Goal: Entertainment & Leisure: Consume media (video, audio)

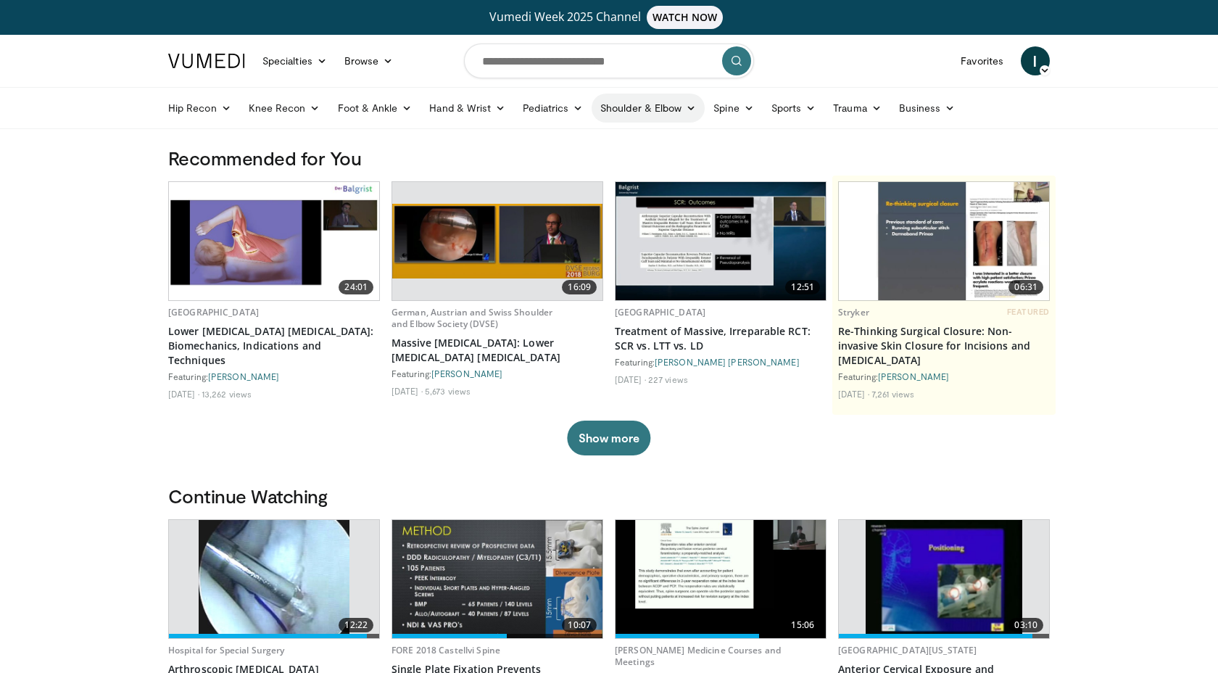
click at [664, 110] on link "Shoulder & Elbow" at bounding box center [648, 108] width 113 height 29
click at [587, 163] on link "Shoulder" at bounding box center [618, 165] width 173 height 23
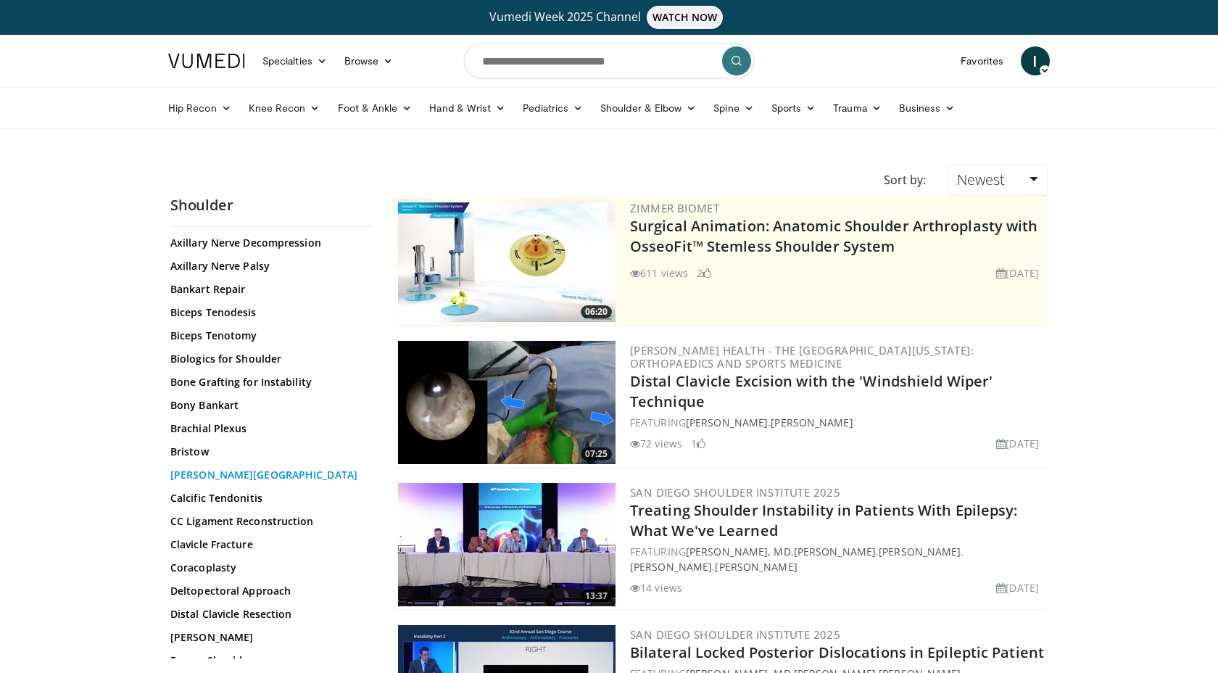
scroll to position [243, 0]
click at [239, 363] on link "Biologics for Shoulder" at bounding box center [268, 357] width 196 height 15
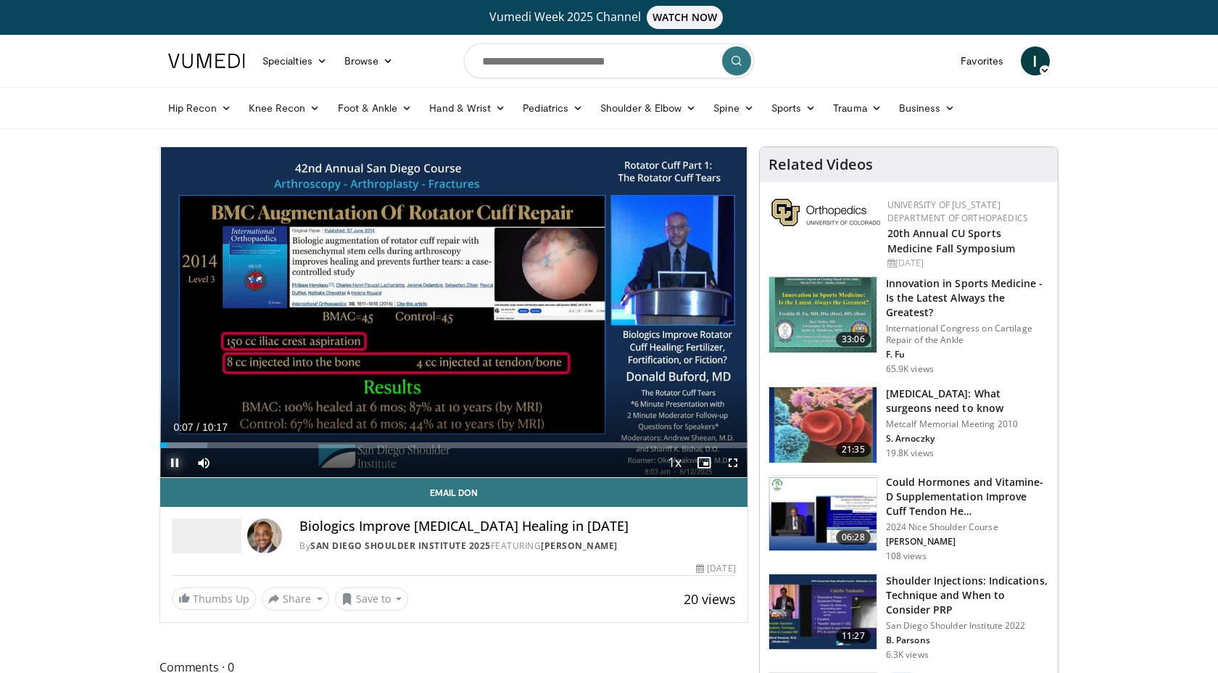
click at [178, 460] on span "Video Player" at bounding box center [174, 462] width 29 height 29
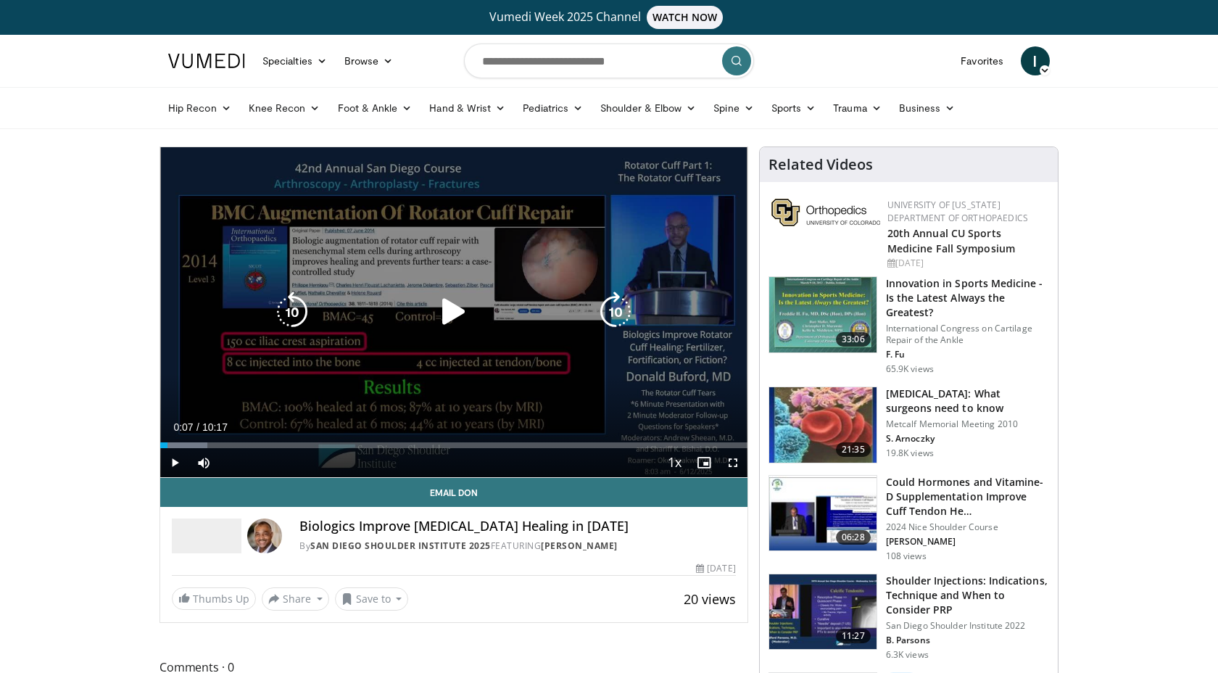
click at [437, 300] on icon "Video Player" at bounding box center [454, 312] width 41 height 41
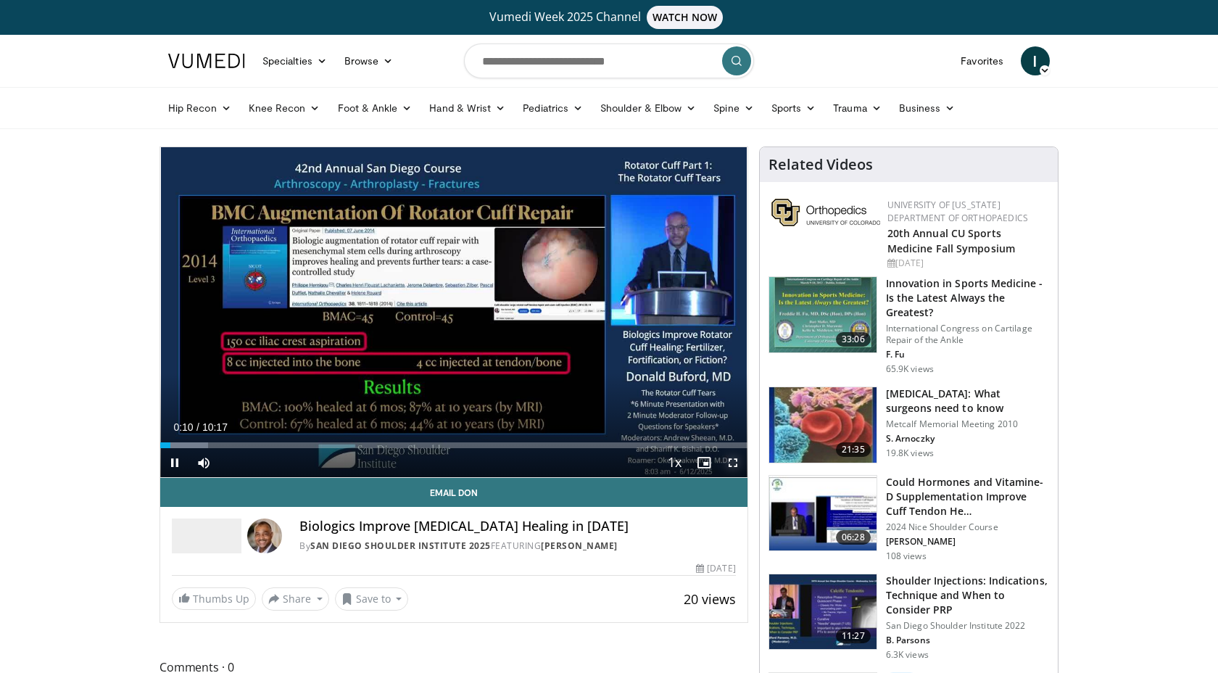
click at [737, 458] on span "Video Player" at bounding box center [733, 462] width 29 height 29
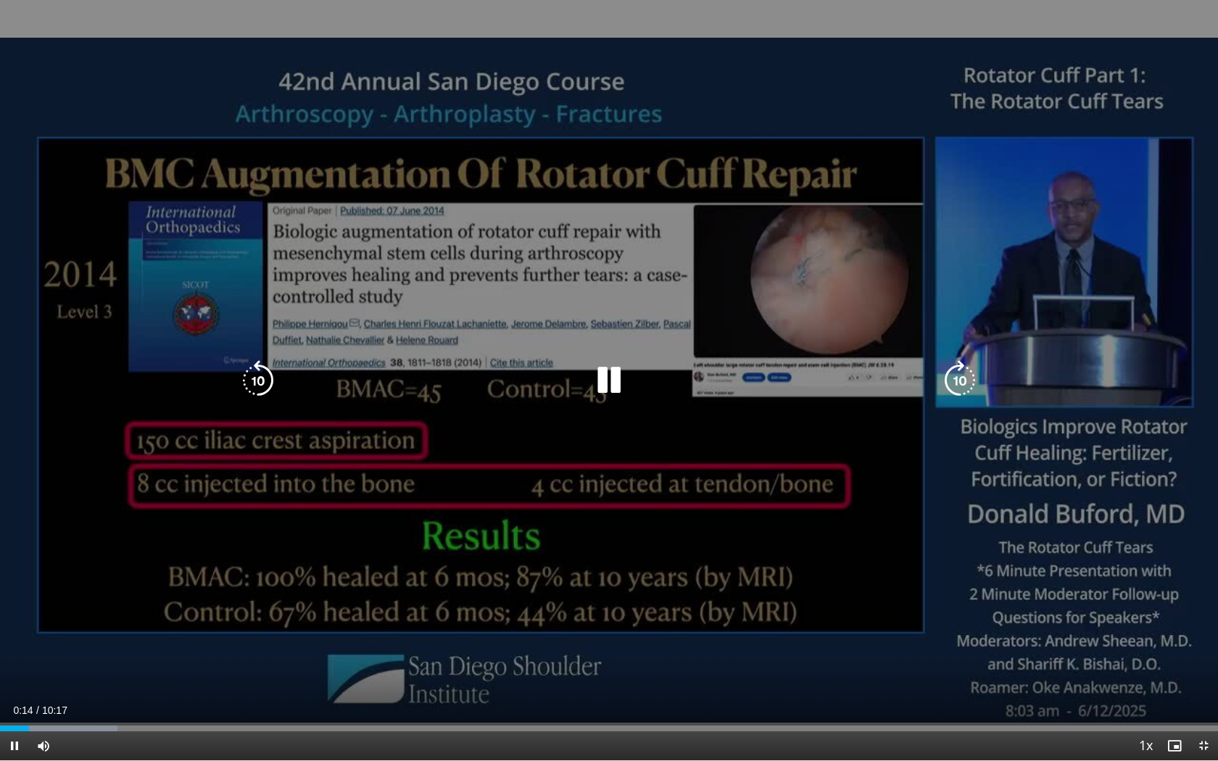
click at [610, 388] on icon "Video Player" at bounding box center [609, 380] width 41 height 41
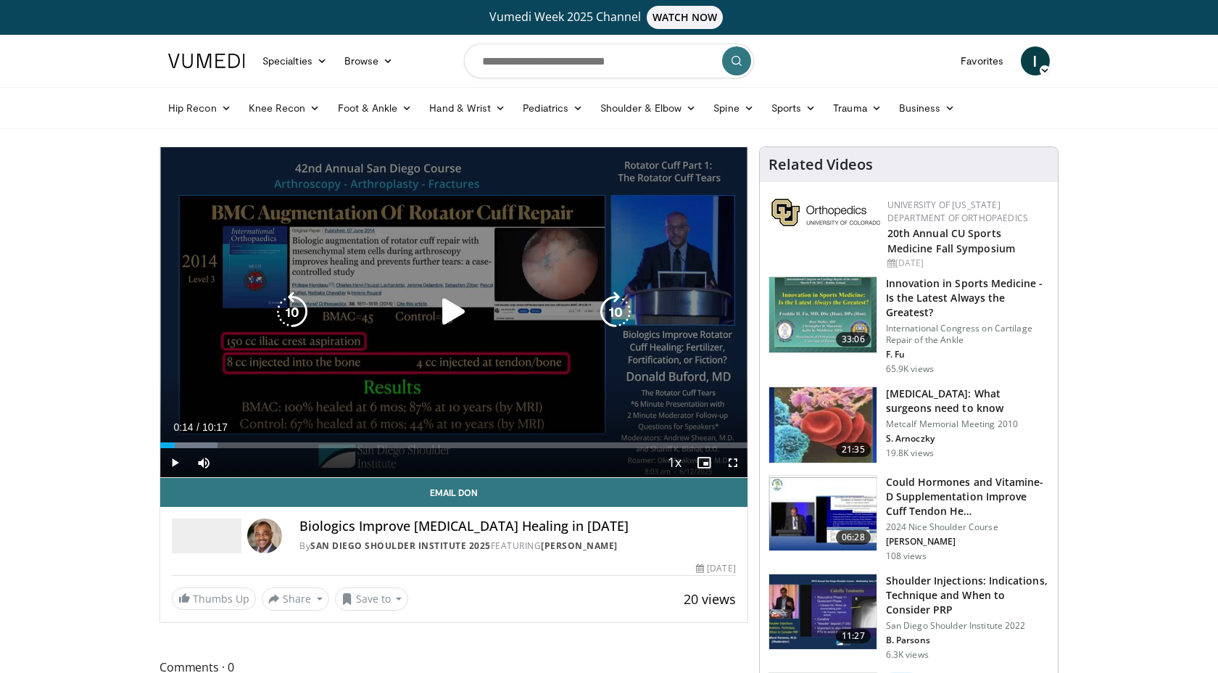
click at [450, 311] on icon "Video Player" at bounding box center [454, 312] width 41 height 41
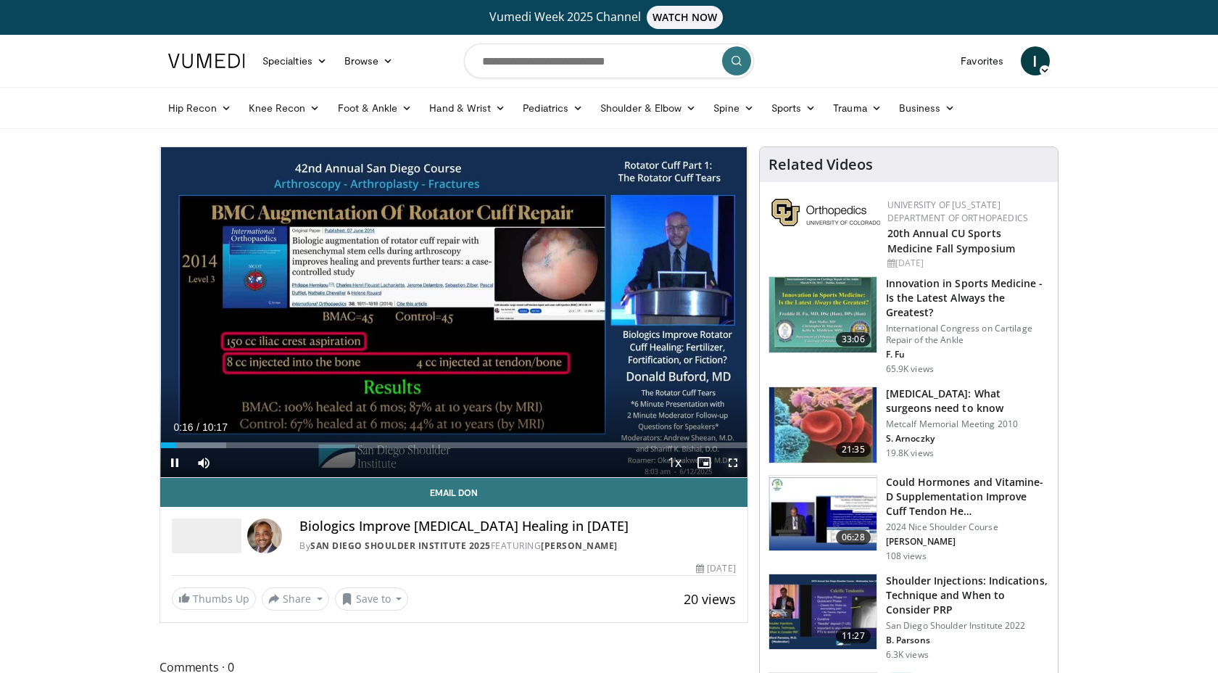
click at [728, 462] on span "Video Player" at bounding box center [733, 462] width 29 height 29
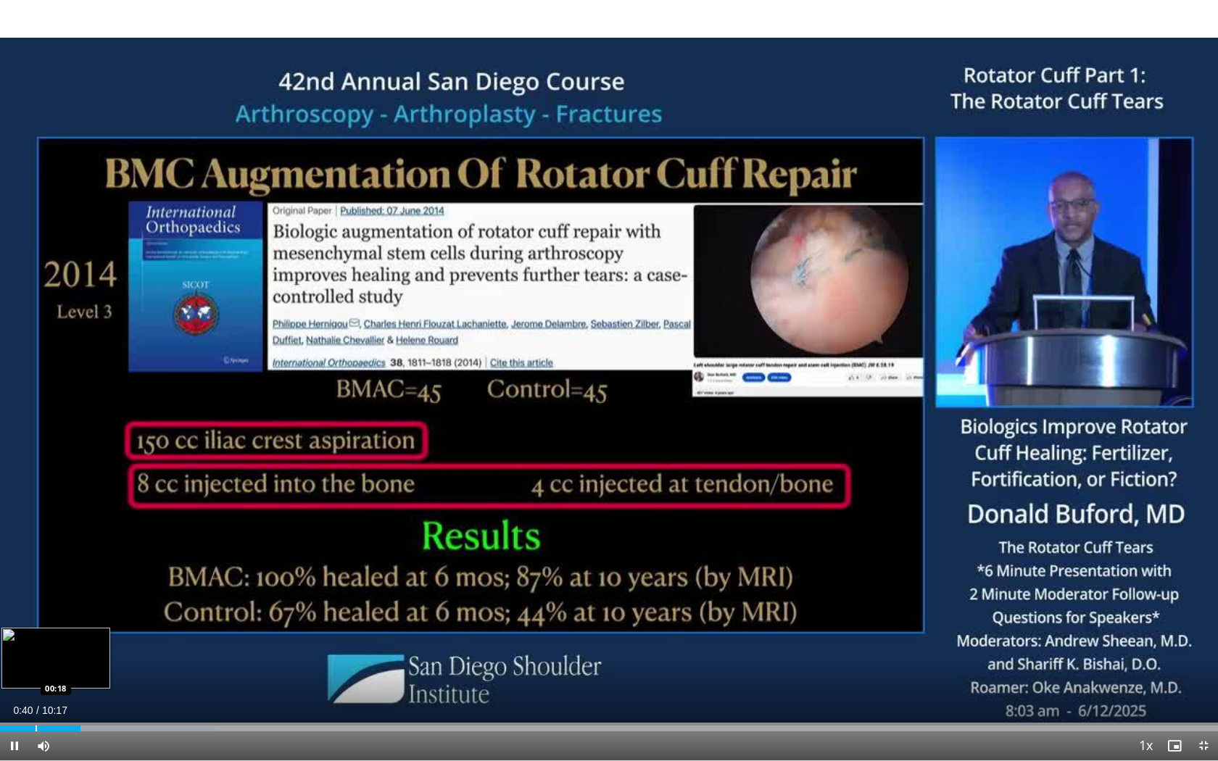
click at [36, 672] on div "Progress Bar" at bounding box center [36, 729] width 1 height 6
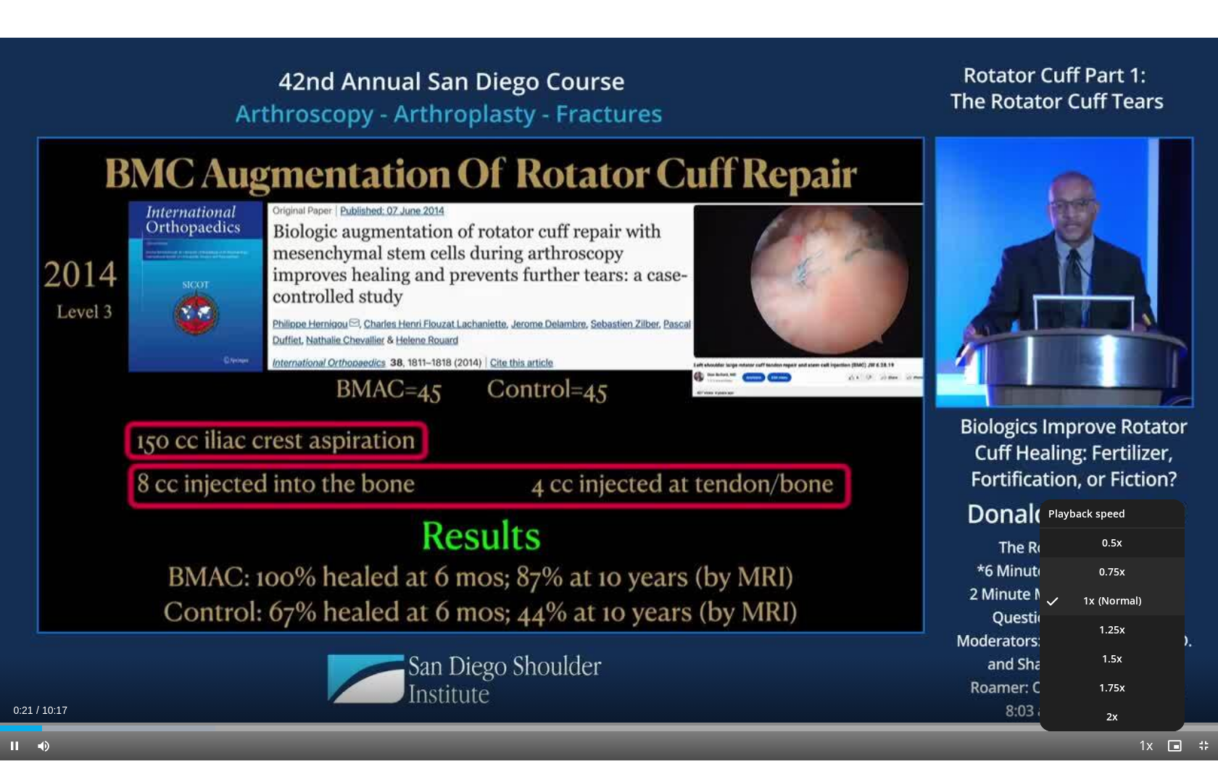
click at [1128, 563] on li "0.75x" at bounding box center [1112, 572] width 145 height 29
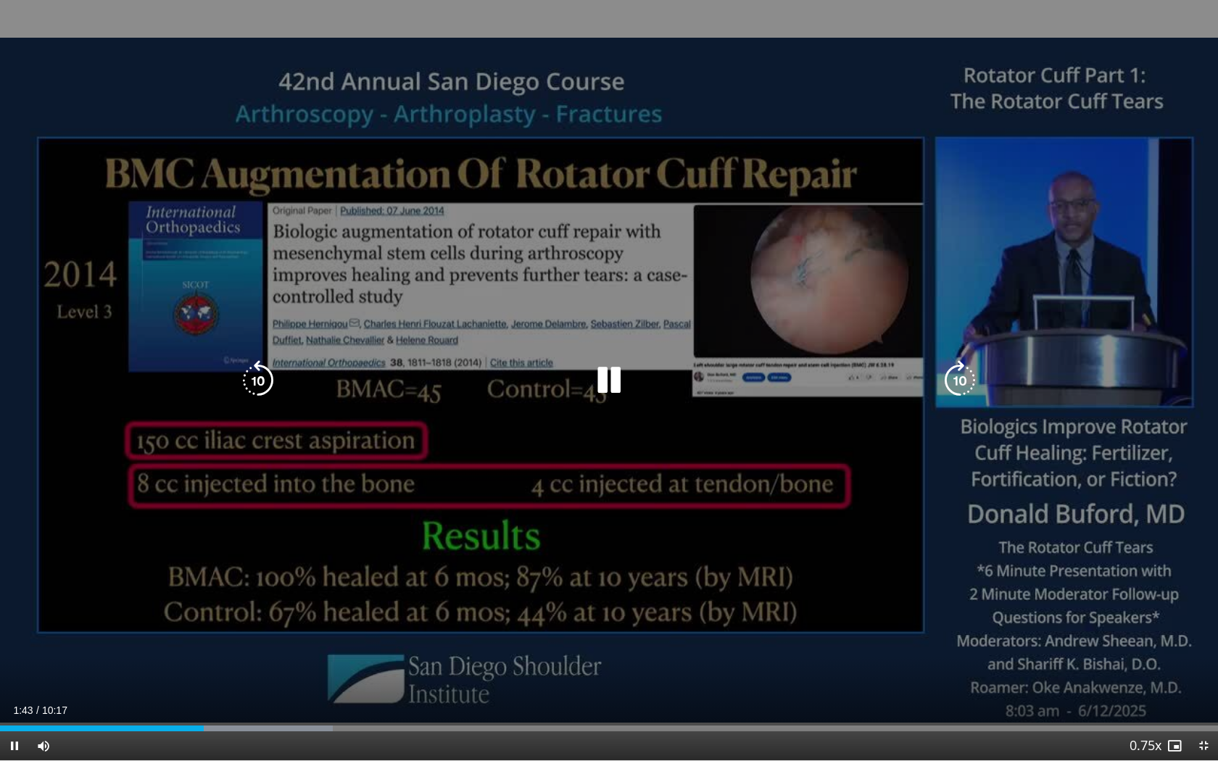
click at [616, 383] on icon "Video Player" at bounding box center [609, 380] width 41 height 41
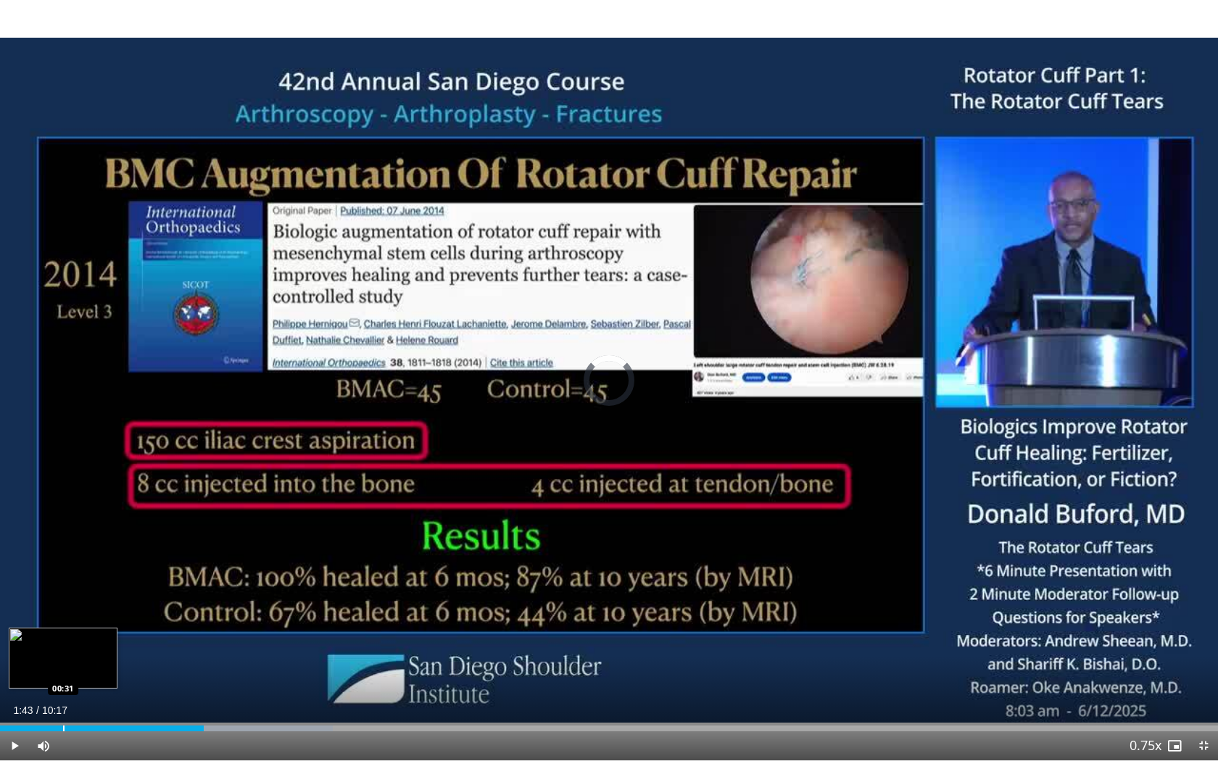
click at [62, 672] on div "Loaded : 27.31% 01:43 00:31" at bounding box center [609, 725] width 1218 height 14
click at [12, 672] on span "Video Player" at bounding box center [14, 746] width 29 height 29
click at [39, 672] on div "Progress Bar" at bounding box center [39, 729] width 1 height 6
click at [34, 672] on div "Progress Bar" at bounding box center [34, 729] width 1 height 6
click at [25, 672] on div "Loaded : 12.85% 00:21 00:12" at bounding box center [609, 725] width 1218 height 14
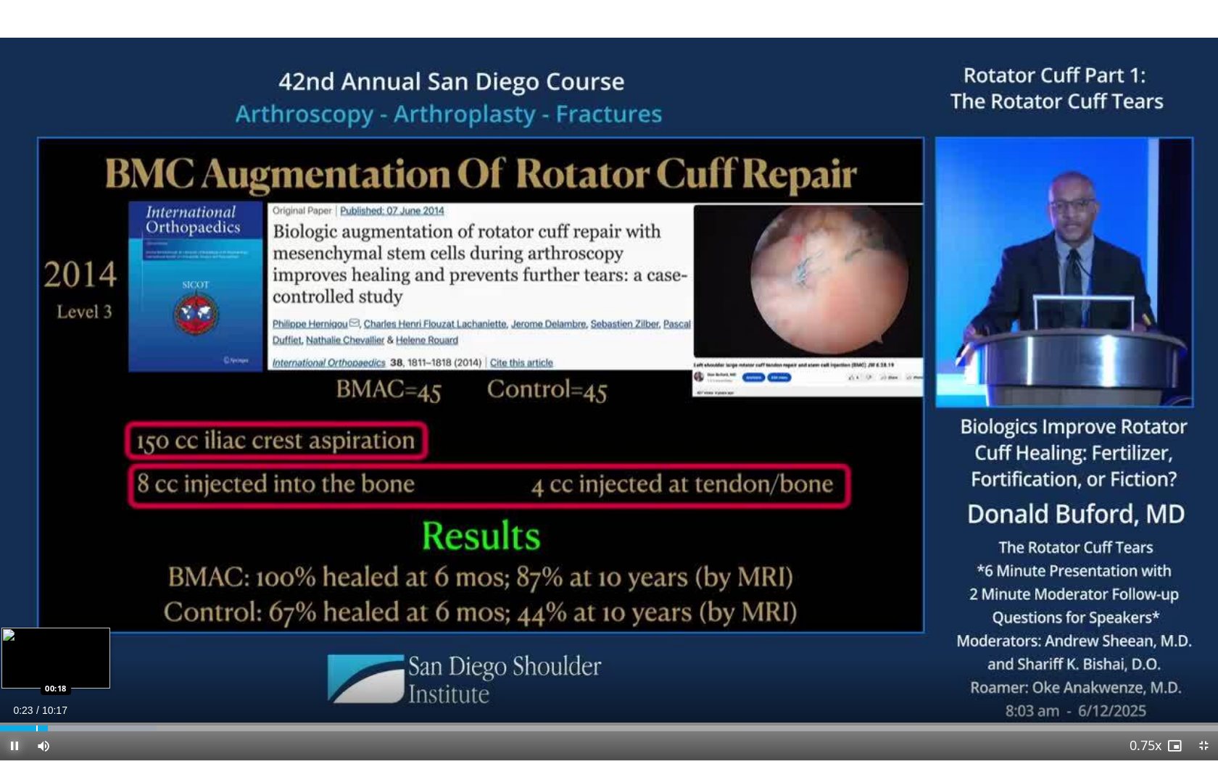
click at [34, 672] on div "Loaded : 12.85% 00:24 00:18" at bounding box center [609, 725] width 1218 height 14
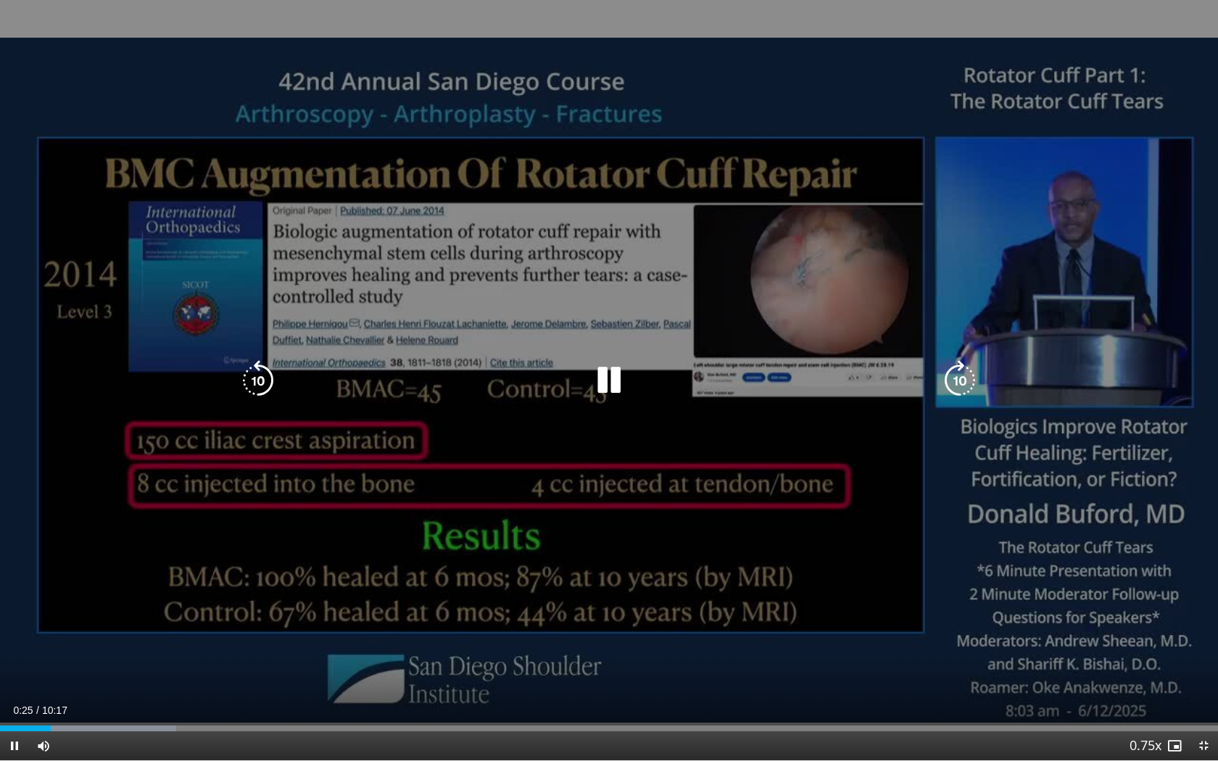
click at [268, 376] on icon "Video Player" at bounding box center [258, 380] width 41 height 41
click at [265, 368] on icon "Video Player" at bounding box center [258, 380] width 41 height 41
click at [614, 381] on icon "Video Player" at bounding box center [609, 380] width 41 height 41
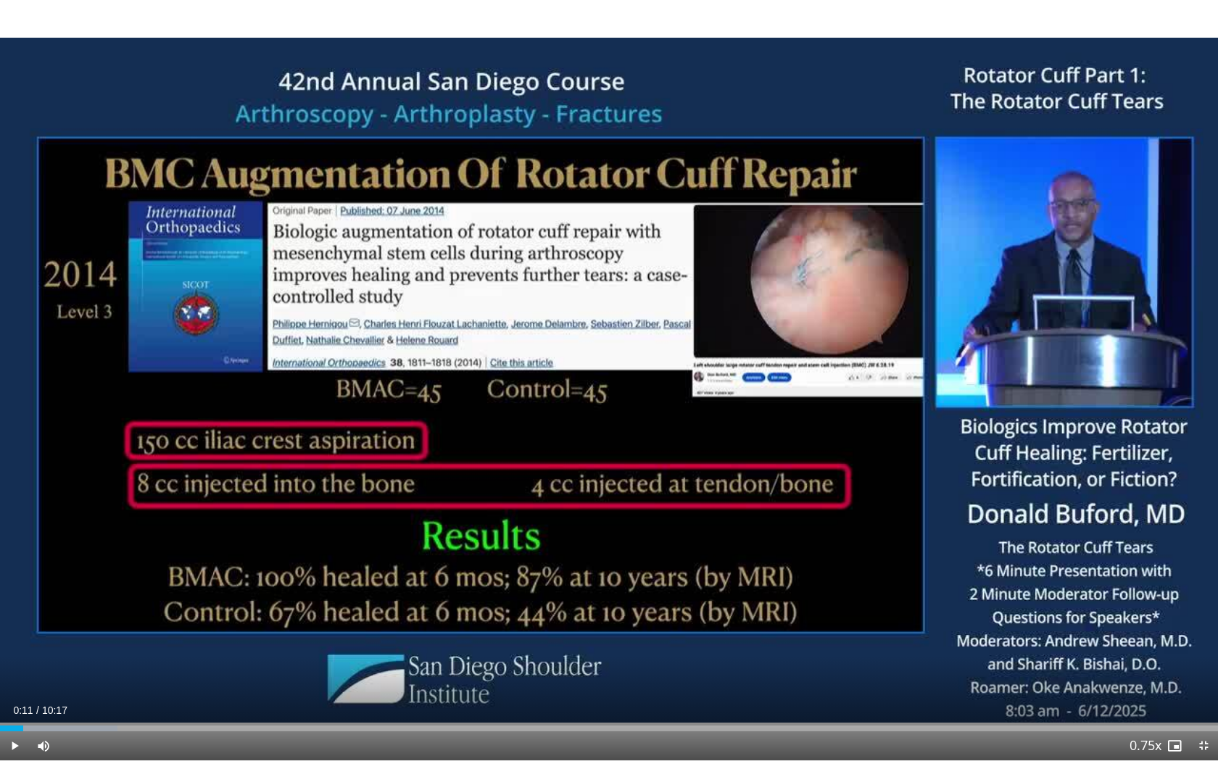
click at [614, 381] on div "10 seconds Tap to unmute" at bounding box center [609, 380] width 1218 height 761
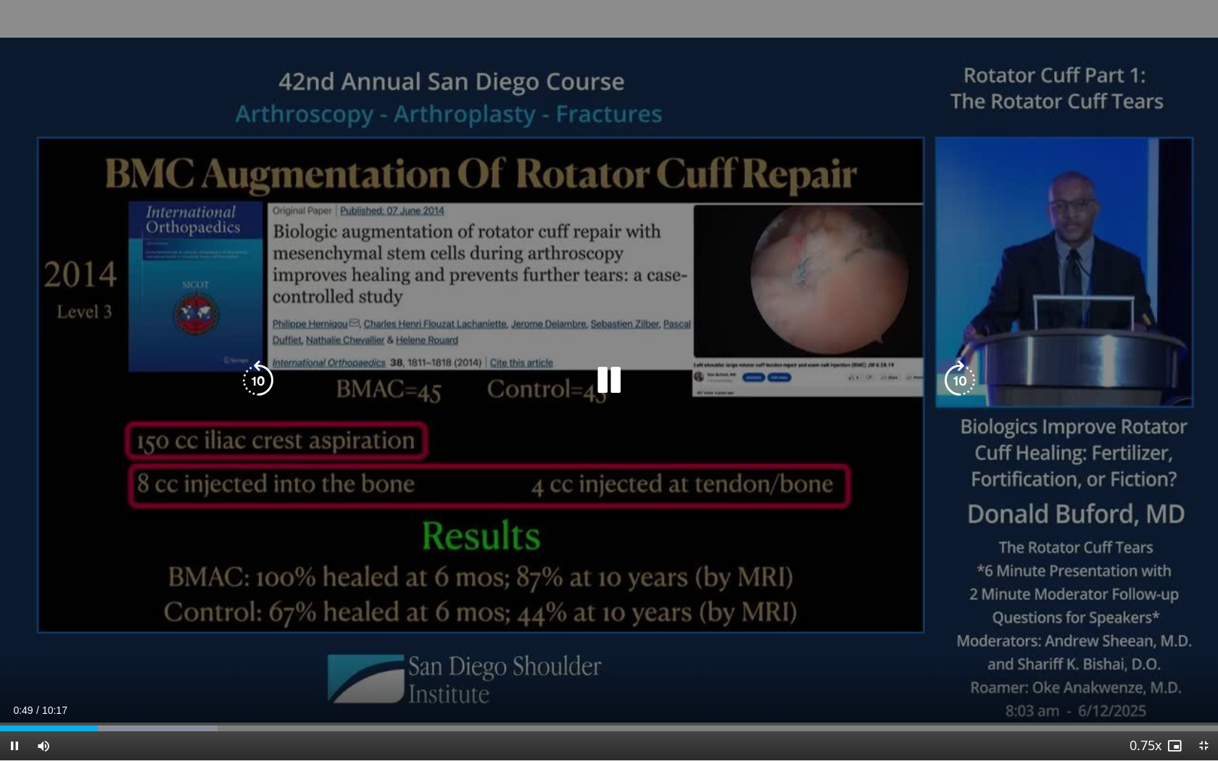
click at [599, 384] on icon "Video Player" at bounding box center [609, 380] width 41 height 41
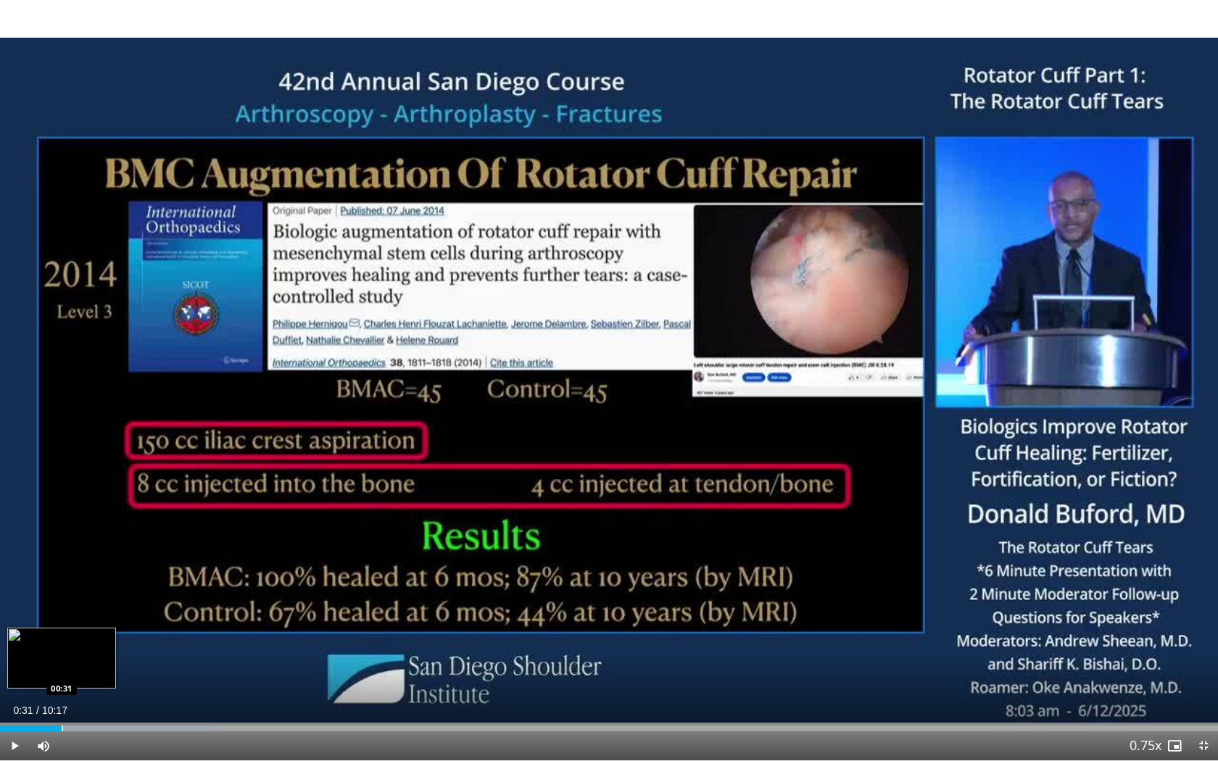
click at [62, 672] on div "Progress Bar" at bounding box center [62, 729] width 1 height 6
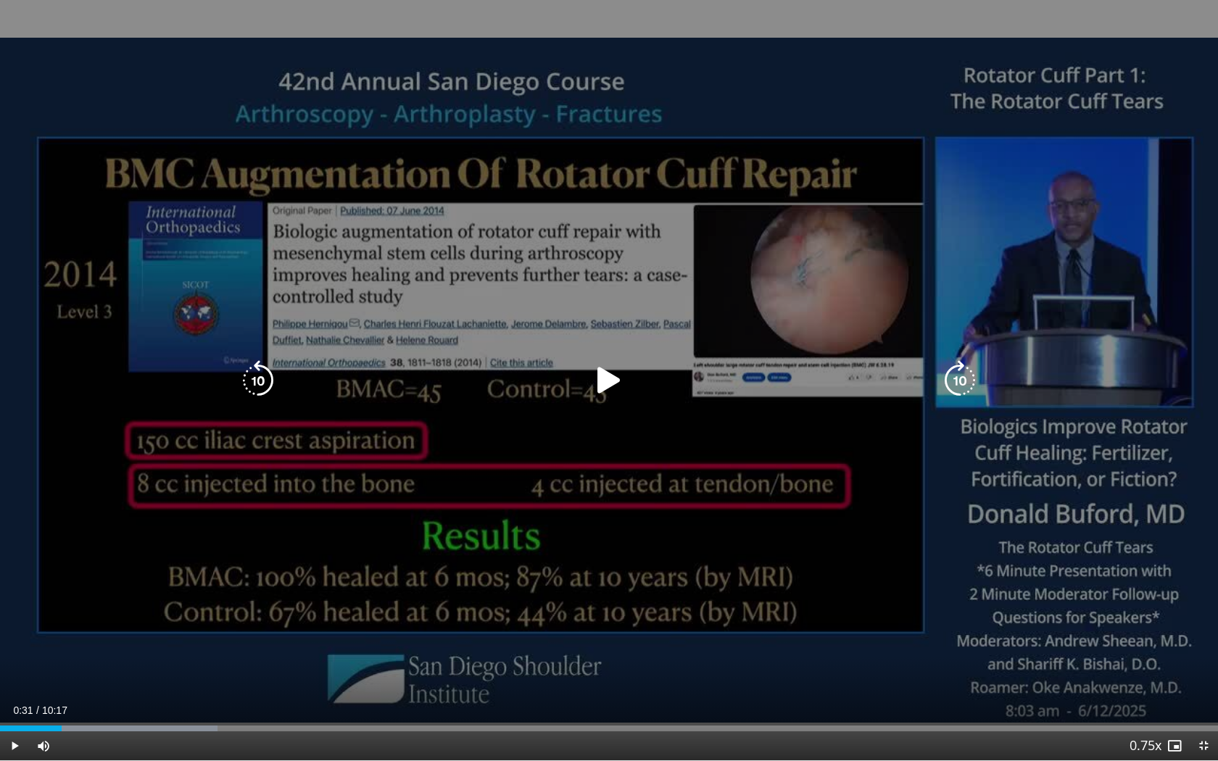
click at [614, 377] on icon "Video Player" at bounding box center [609, 380] width 41 height 41
click at [611, 379] on icon "Video Player" at bounding box center [609, 380] width 41 height 41
click at [592, 370] on icon "Video Player" at bounding box center [609, 380] width 41 height 41
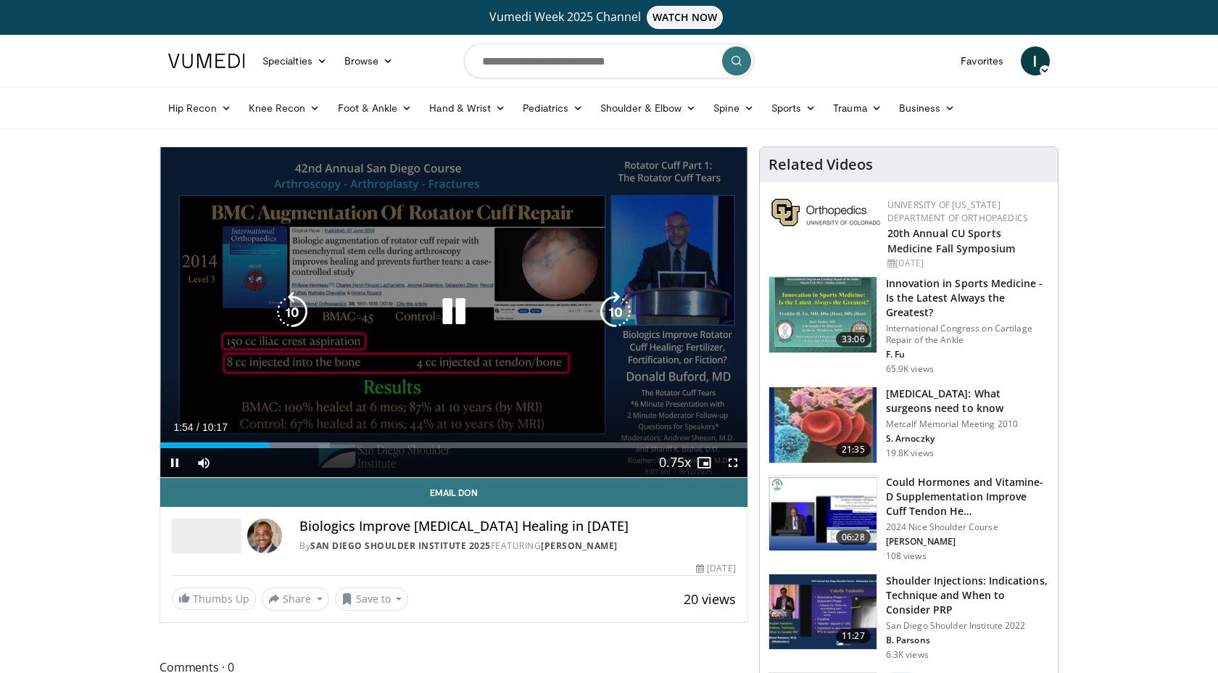
click at [463, 321] on icon "Video Player" at bounding box center [454, 312] width 41 height 41
click at [453, 319] on icon "Video Player" at bounding box center [454, 312] width 41 height 41
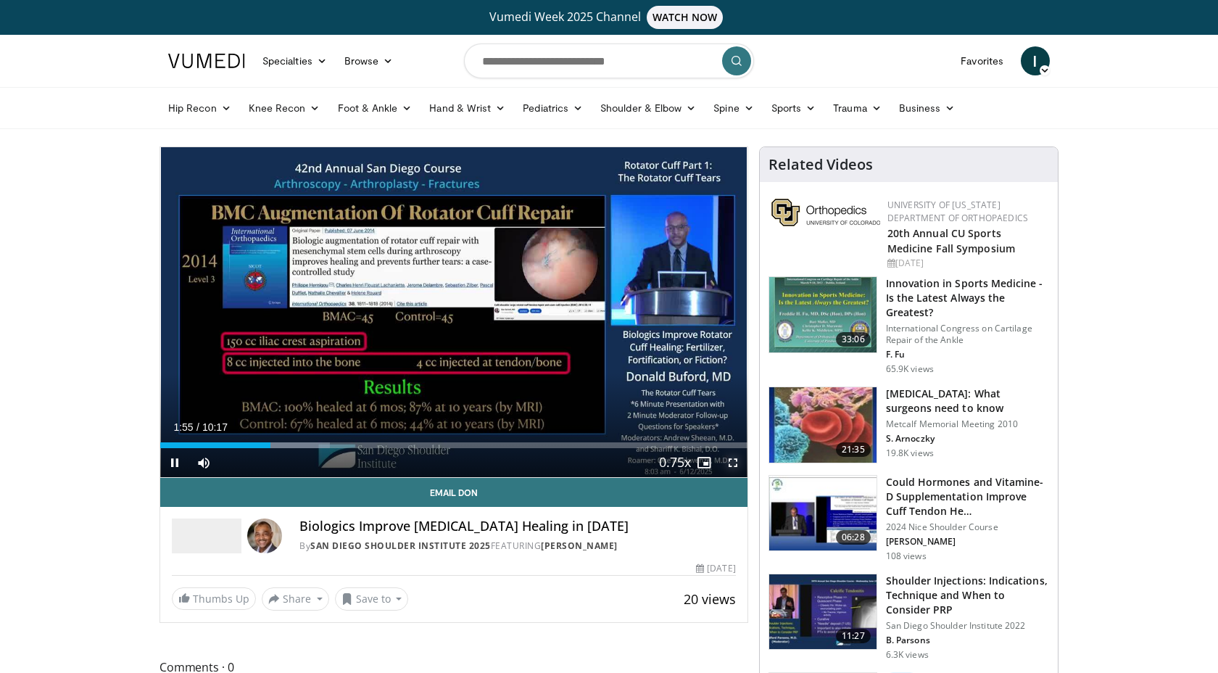
click at [735, 463] on span "Video Player" at bounding box center [733, 462] width 29 height 29
click at [733, 461] on span "Video Player" at bounding box center [733, 462] width 29 height 29
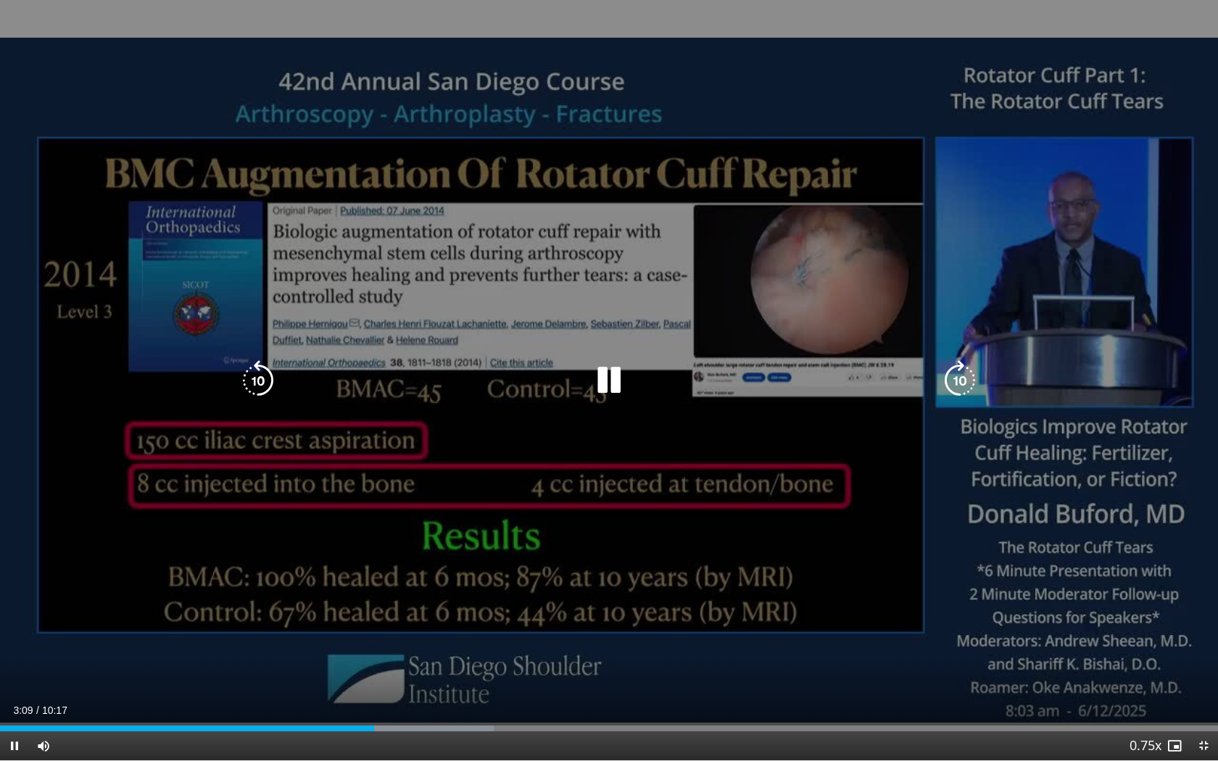
click at [263, 377] on icon "Video Player" at bounding box center [258, 380] width 41 height 41
click at [608, 383] on icon "Video Player" at bounding box center [609, 380] width 41 height 41
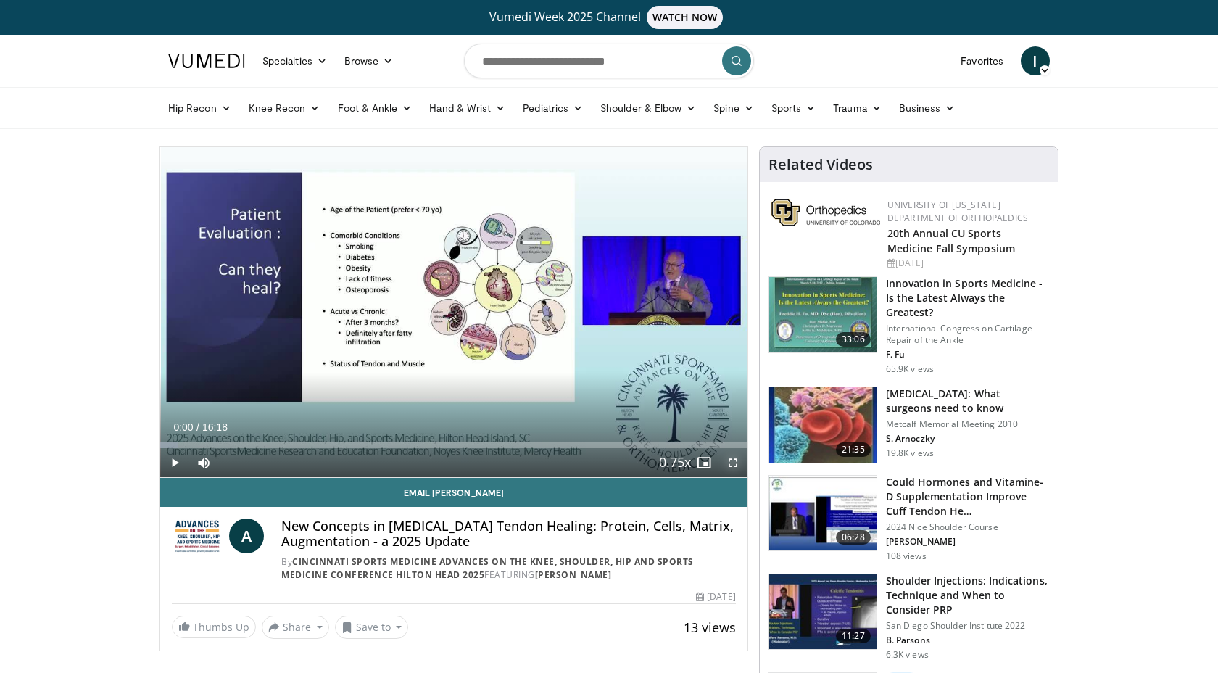
click at [738, 455] on span "Video Player" at bounding box center [733, 462] width 29 height 29
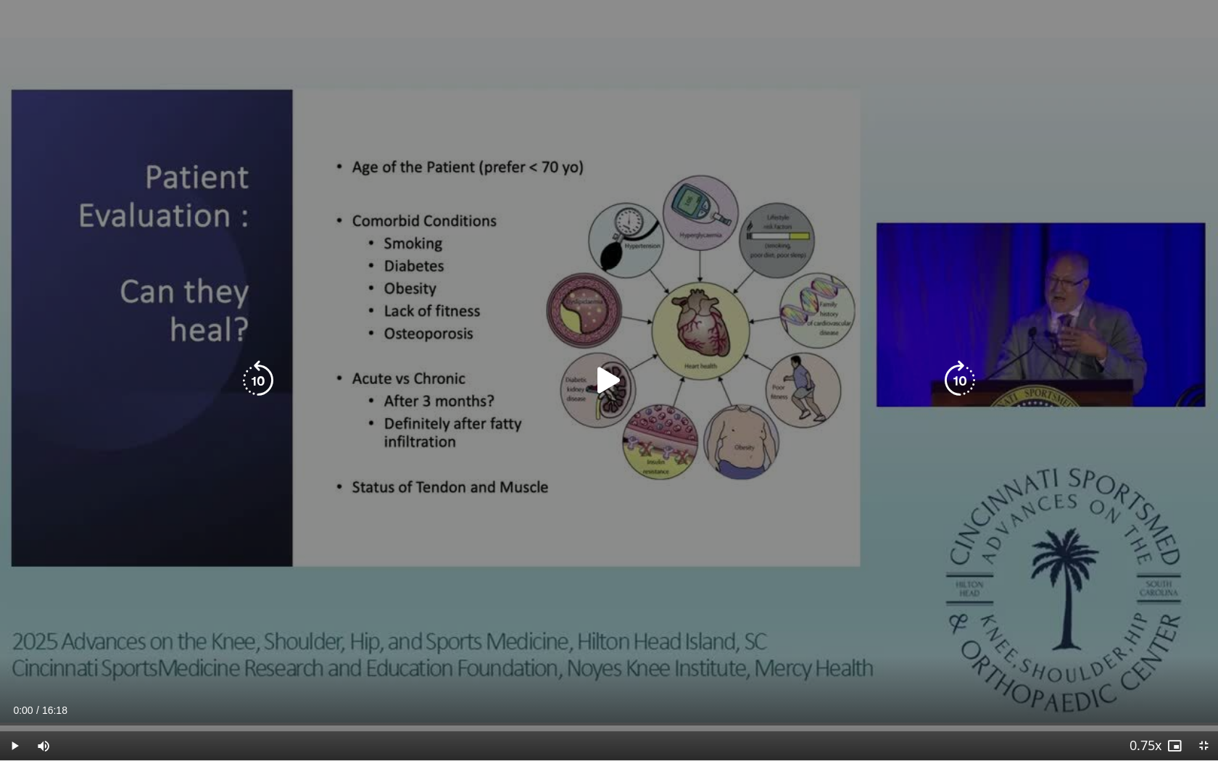
click at [619, 369] on icon "Video Player" at bounding box center [609, 380] width 41 height 41
click at [618, 386] on icon "Video Player" at bounding box center [609, 380] width 41 height 41
click at [599, 389] on icon "Video Player" at bounding box center [609, 380] width 41 height 41
click at [959, 386] on icon "Video Player" at bounding box center [960, 380] width 41 height 41
click at [967, 392] on icon "Video Player" at bounding box center [960, 380] width 41 height 41
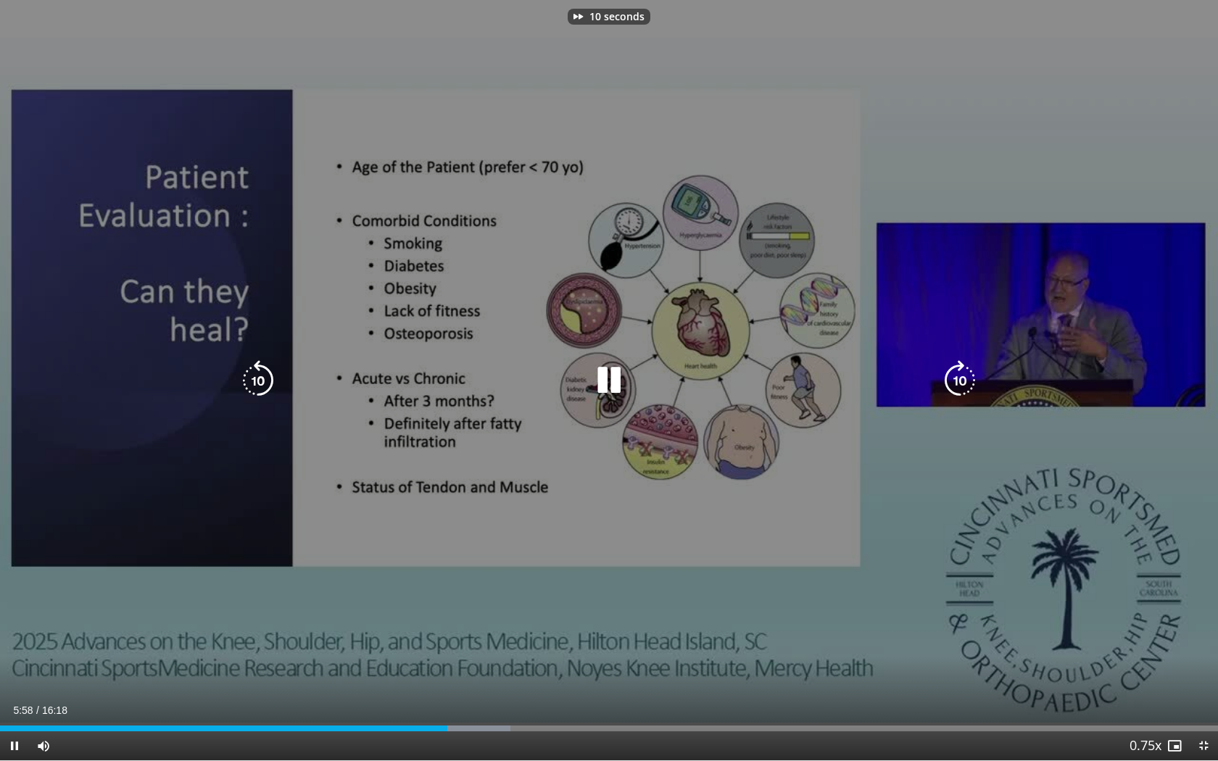
click at [967, 392] on icon "Video Player" at bounding box center [960, 380] width 41 height 41
click at [955, 391] on icon "Video Player" at bounding box center [960, 380] width 41 height 41
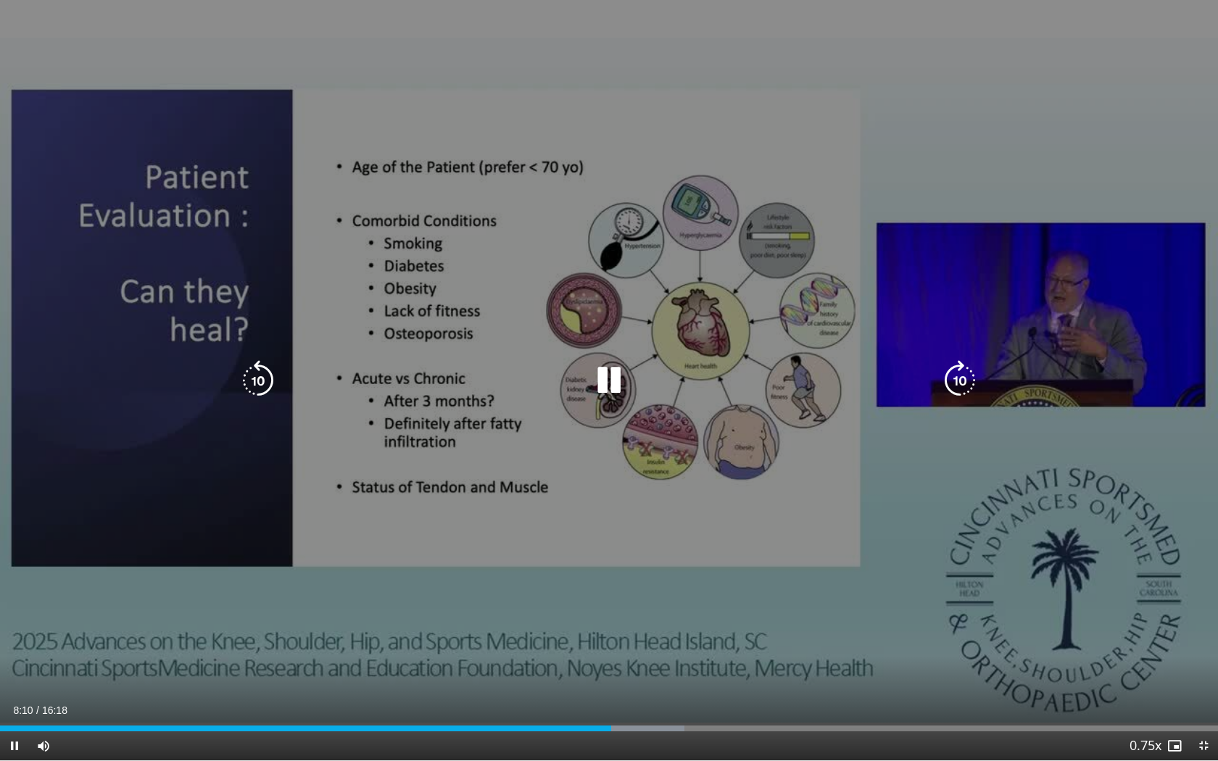
click at [963, 389] on icon "Video Player" at bounding box center [960, 380] width 41 height 41
click at [946, 387] on icon "Video Player" at bounding box center [960, 380] width 41 height 41
click at [951, 374] on icon "Video Player" at bounding box center [960, 380] width 41 height 41
click at [261, 381] on icon "Video Player" at bounding box center [258, 380] width 41 height 41
click at [611, 379] on icon "Video Player" at bounding box center [609, 380] width 41 height 41
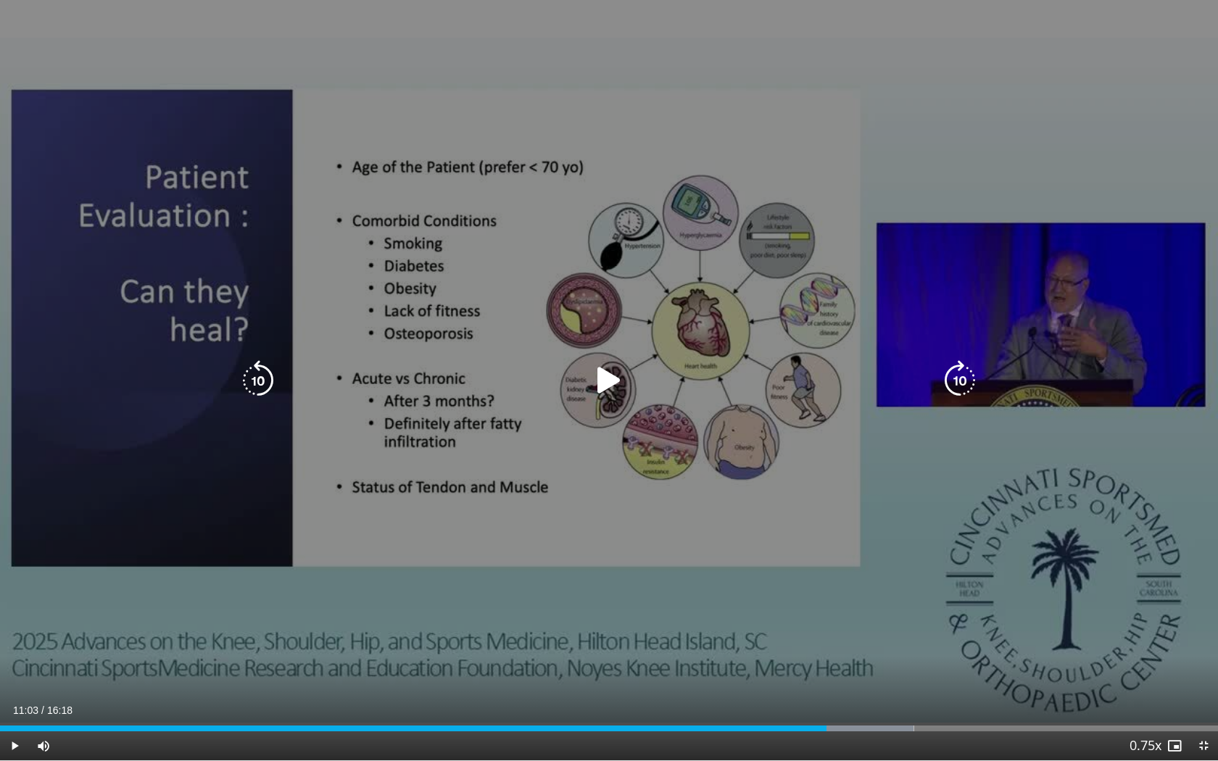
click at [609, 379] on icon "Video Player" at bounding box center [609, 380] width 41 height 41
click at [251, 380] on icon "Video Player" at bounding box center [258, 380] width 41 height 41
click at [624, 381] on icon "Video Player" at bounding box center [609, 380] width 41 height 41
click at [591, 375] on icon "Video Player" at bounding box center [609, 380] width 41 height 41
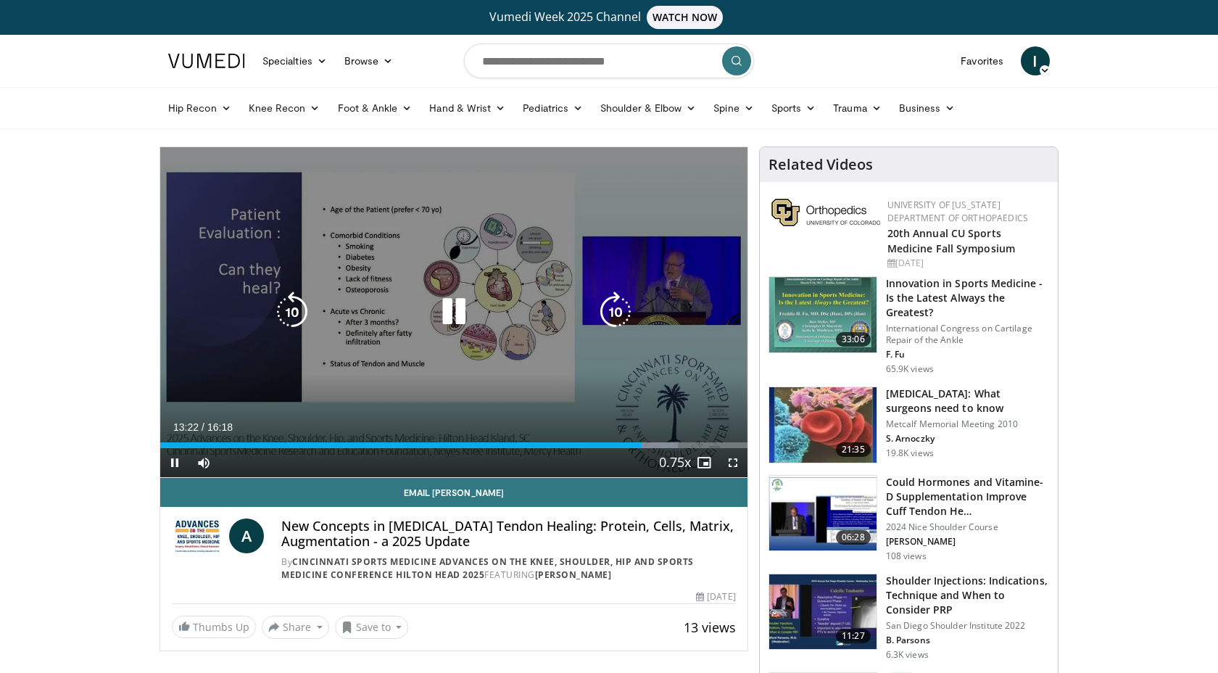
click at [462, 314] on icon "Video Player" at bounding box center [454, 312] width 41 height 41
